Goal: Find specific page/section: Find specific page/section

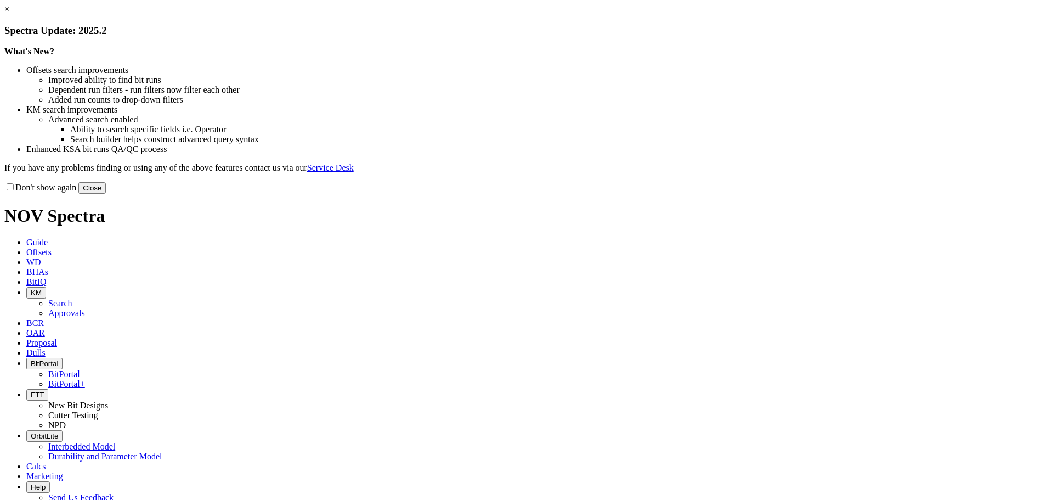
select select "New Bit Design"
select select "Other"
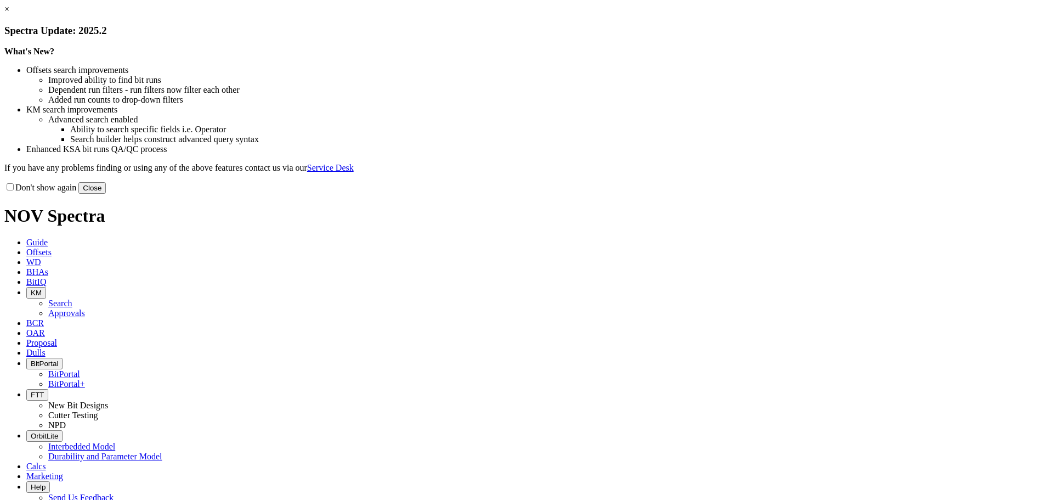
click at [106, 194] on button "Close" at bounding box center [91, 188] width 27 height 12
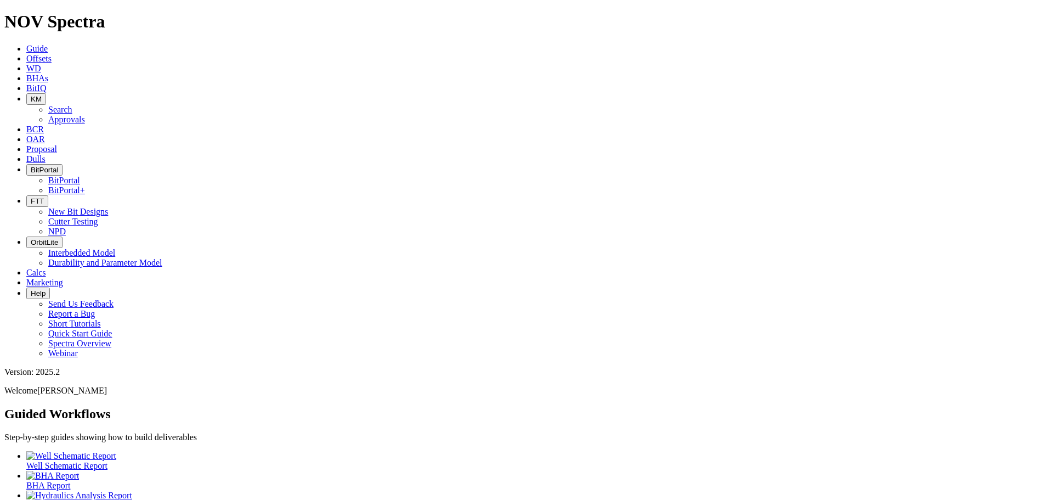
click at [52, 54] on link "Offsets" at bounding box center [38, 58] width 25 height 9
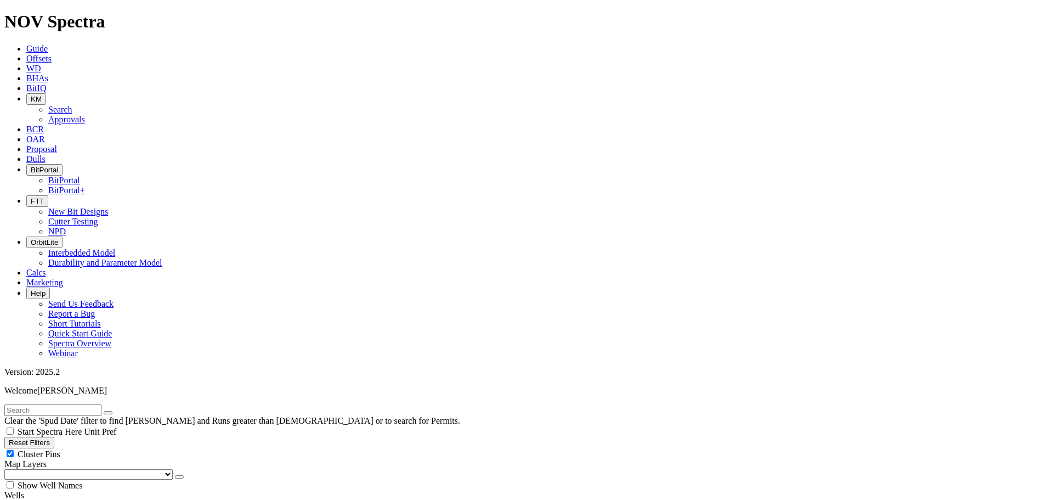
click at [96, 404] on input "text" at bounding box center [52, 410] width 97 height 12
type input "a137162"
click at [115, 411] on button "submit" at bounding box center [119, 412] width 9 height 3
click at [38, 499] on span "Anywhere" at bounding box center [36, 505] width 37 height 9
radio input "true"
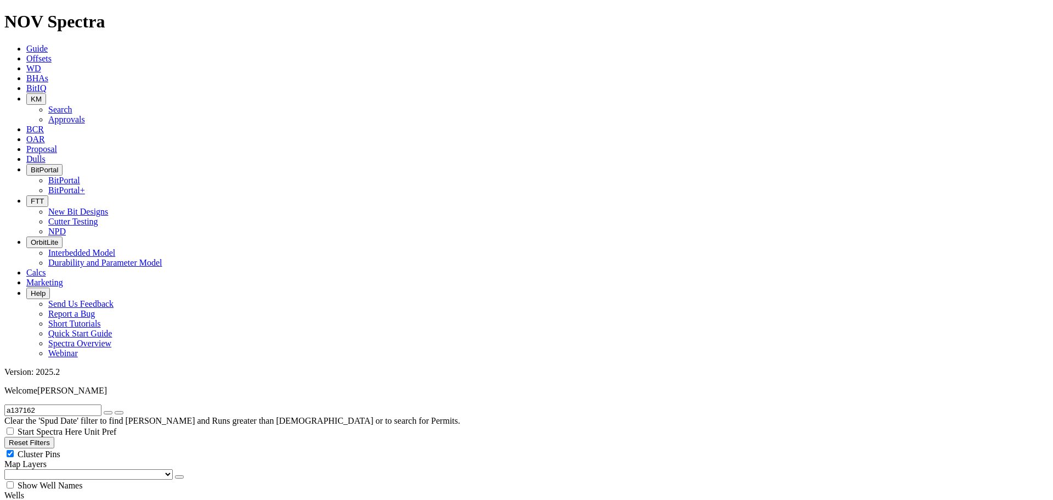
radio input "false"
drag, startPoint x: 55, startPoint y: 45, endPoint x: 20, endPoint y: 44, distance: 35.7
click at [20, 404] on input "a137162" at bounding box center [52, 410] width 97 height 12
type input "a317162"
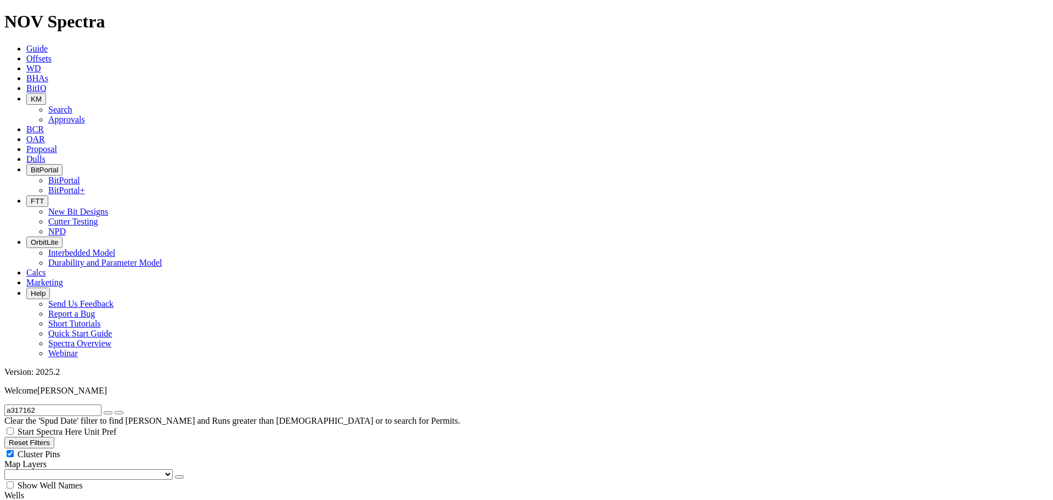
click at [115, 411] on button "submit" at bounding box center [119, 412] width 9 height 3
radio input "false"
radio input "true"
